Goal: Task Accomplishment & Management: Complete application form

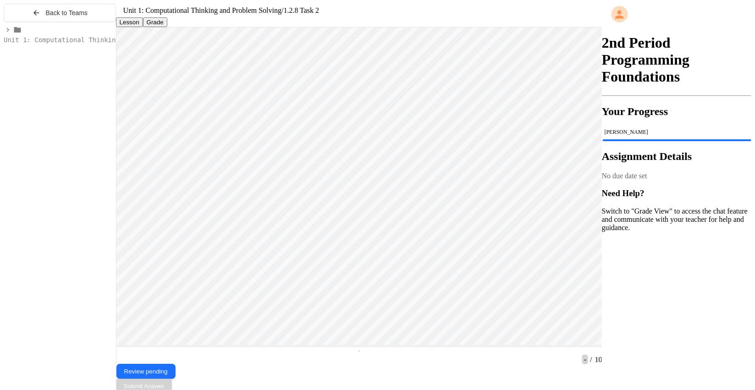
scroll to position [0, 0]
click at [70, 13] on span "Back to Teams" at bounding box center [67, 12] width 42 height 7
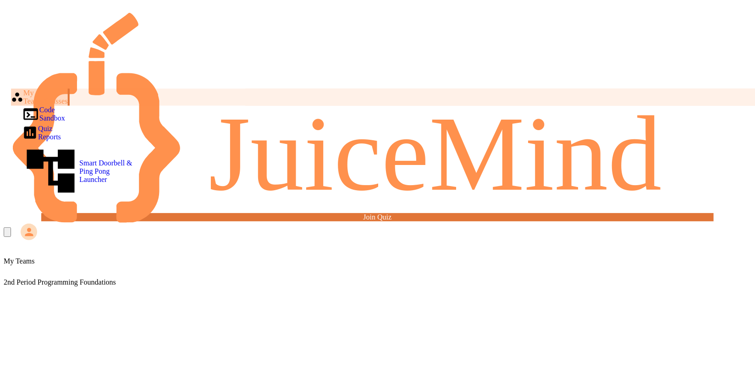
click at [55, 89] on div "My Teams/Classes" at bounding box center [39, 97] width 57 height 17
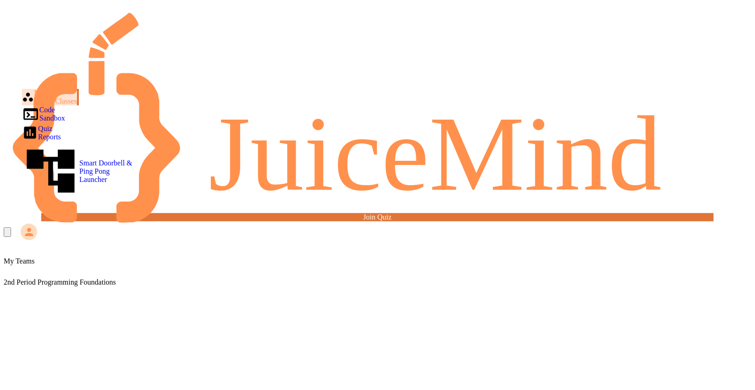
click at [211, 266] on div "2nd Period Programming Foundations" at bounding box center [378, 276] width 748 height 21
click at [210, 266] on div "2nd Period Programming Foundations" at bounding box center [378, 276] width 748 height 21
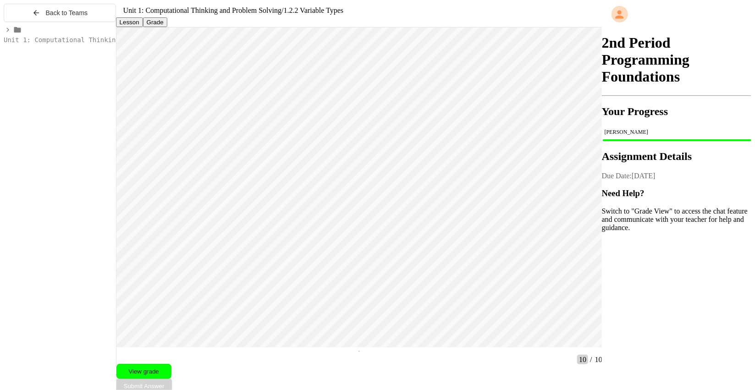
click at [55, 44] on span "Unit 1: Computational Thinking and Problem Solving" at bounding box center [100, 39] width 193 height 7
click at [42, 118] on span "1.2.8 Task 1" at bounding box center [51, 114] width 46 height 7
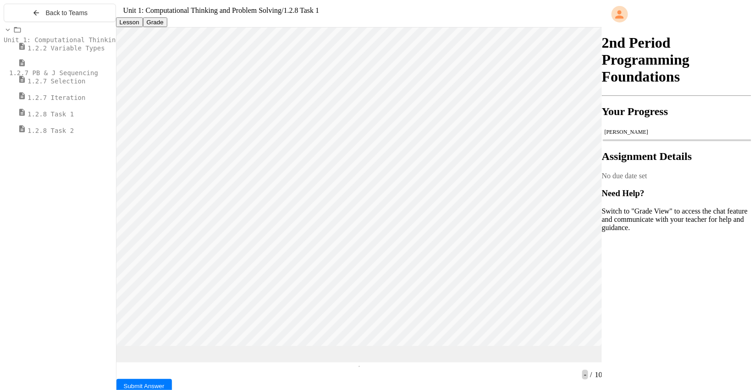
click at [74, 134] on span "1.2.8 Task 2" at bounding box center [51, 130] width 46 height 7
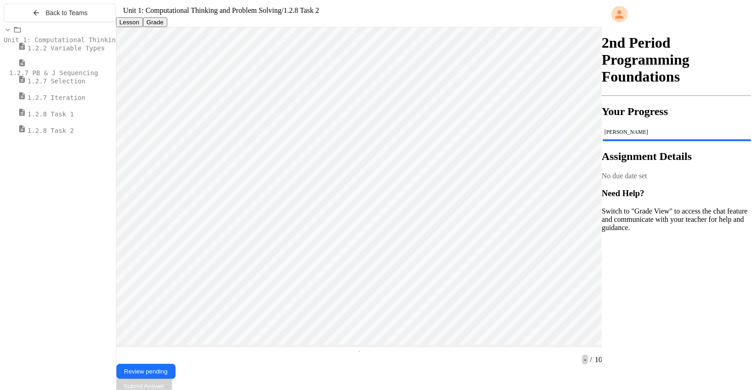
click at [43, 118] on span "1.2.8 Task 1" at bounding box center [51, 114] width 46 height 7
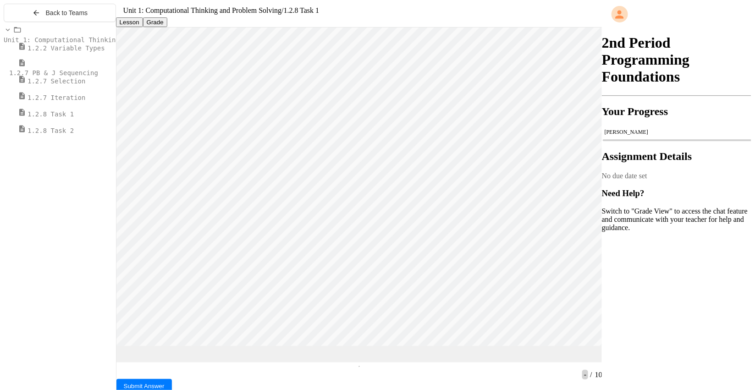
scroll to position [0, 0]
click at [116, 27] on html "Loading project... ! Error Loading Project There was an error loading the proje…" at bounding box center [359, 27] width 486 height 0
type textarea "**"
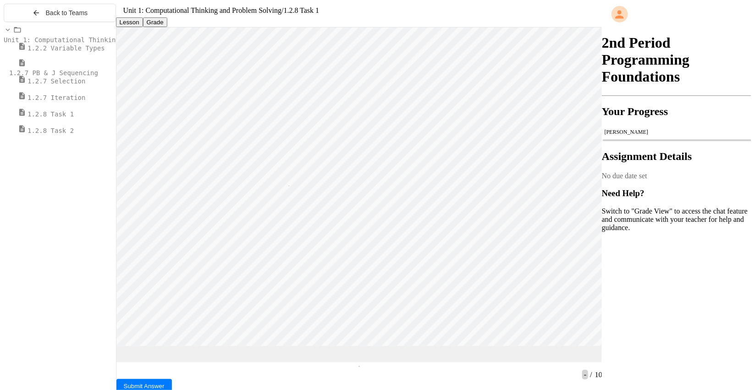
type textarea "**"
type textarea "*"
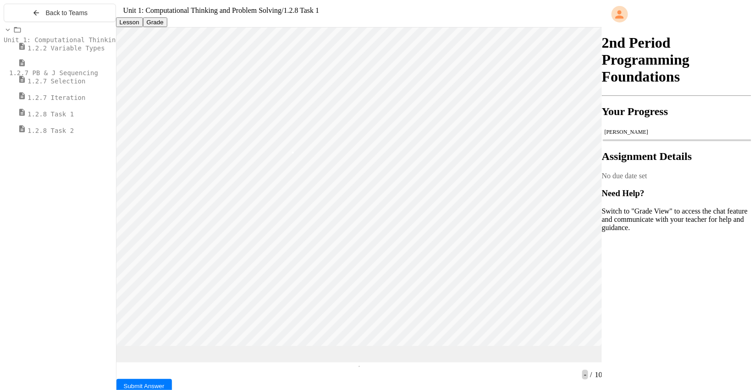
scroll to position [0, 0]
click at [165, 383] on span "Submit Answer" at bounding box center [144, 386] width 41 height 7
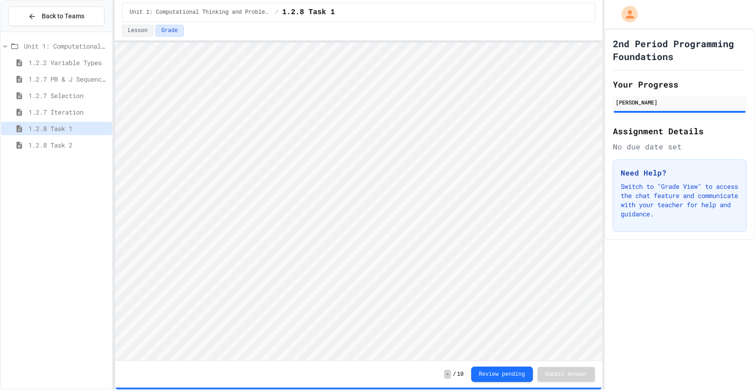
scroll to position [0, 0]
click at [66, 161] on span "1.3.1 Sequencing Patterns/Trends" at bounding box center [68, 162] width 80 height 10
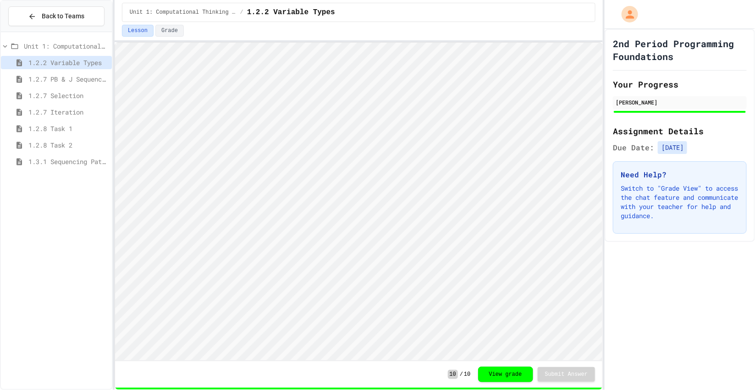
click at [66, 161] on span "1.3.1 Sequencing Patterns/Trends" at bounding box center [68, 162] width 80 height 10
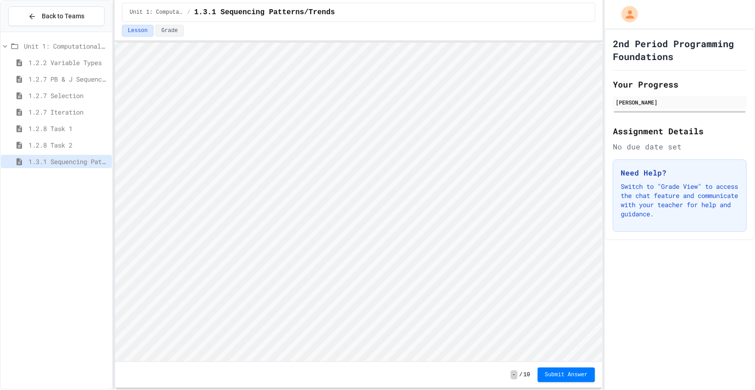
scroll to position [0, 0]
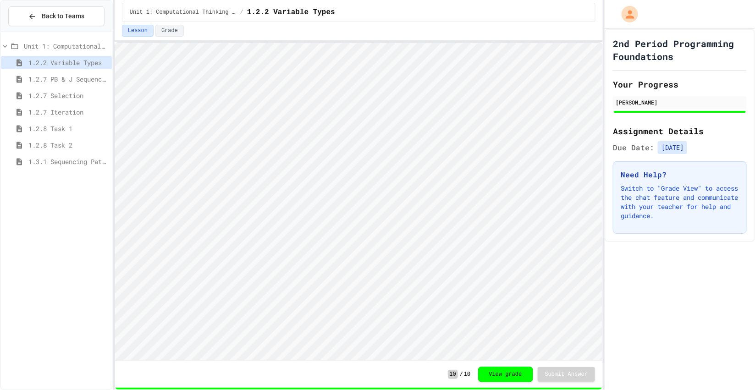
click at [50, 165] on span "1.3.1 Sequencing Patterns/Trends" at bounding box center [68, 162] width 80 height 10
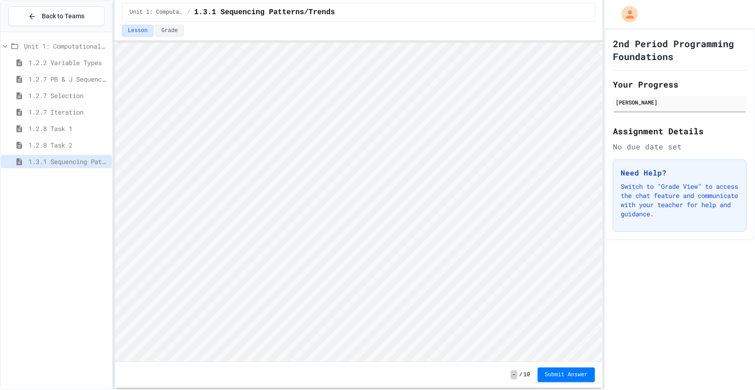
scroll to position [0, 0]
click at [48, 174] on span "1.3.1 Selection Patterns/Trends" at bounding box center [68, 178] width 80 height 10
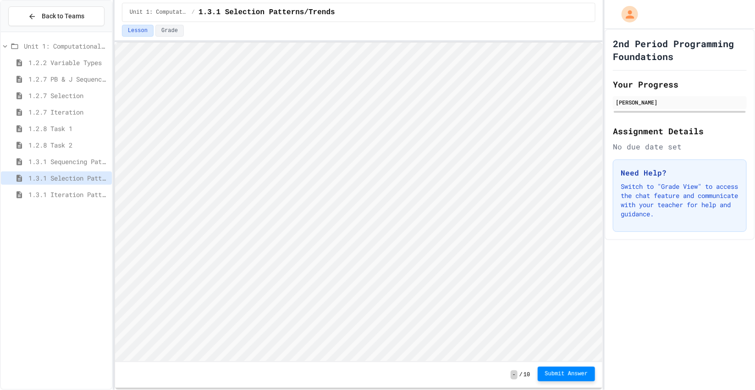
click at [552, 379] on button "Submit Answer" at bounding box center [567, 374] width 58 height 15
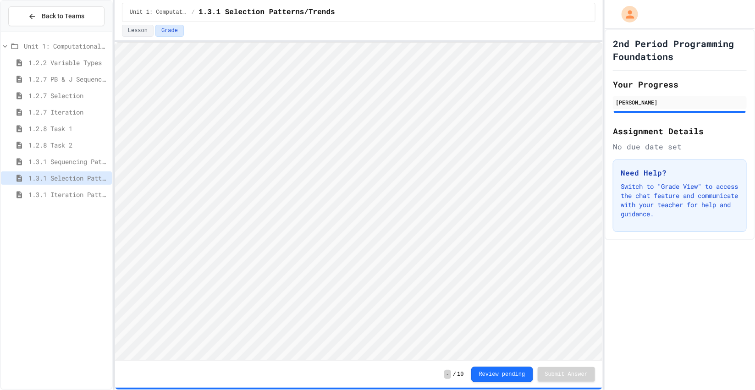
click at [48, 197] on span "1.3.1 Iteration Patterns/Trends" at bounding box center [68, 195] width 80 height 10
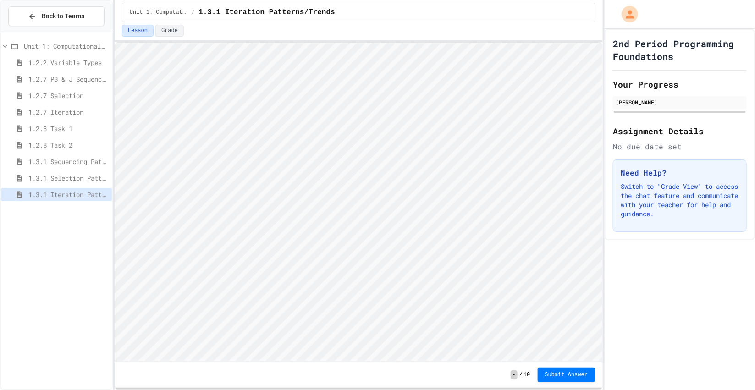
scroll to position [0, 0]
